Goal: Task Accomplishment & Management: Manage account settings

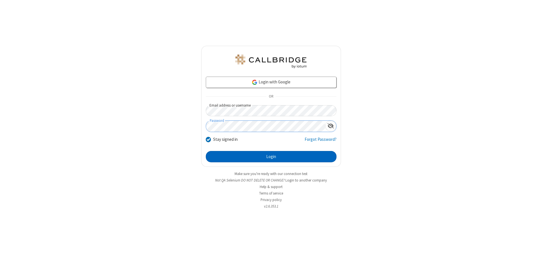
click at [271, 156] on button "Login" at bounding box center [271, 156] width 131 height 11
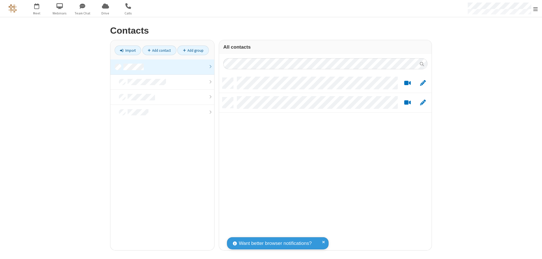
scroll to position [172, 208]
click at [162, 67] on link at bounding box center [162, 66] width 104 height 15
click at [159, 50] on link "Add contact" at bounding box center [159, 50] width 34 height 10
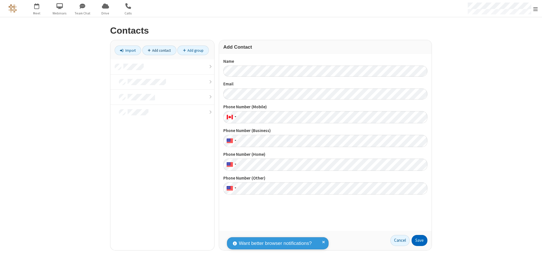
click at [419, 240] on button "Save" at bounding box center [420, 240] width 16 height 11
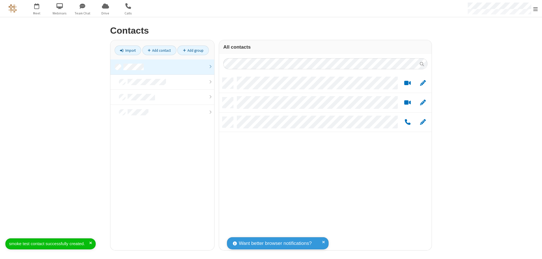
scroll to position [172, 208]
click at [159, 50] on link "Add contact" at bounding box center [159, 50] width 34 height 10
